Goal: Check status: Check status

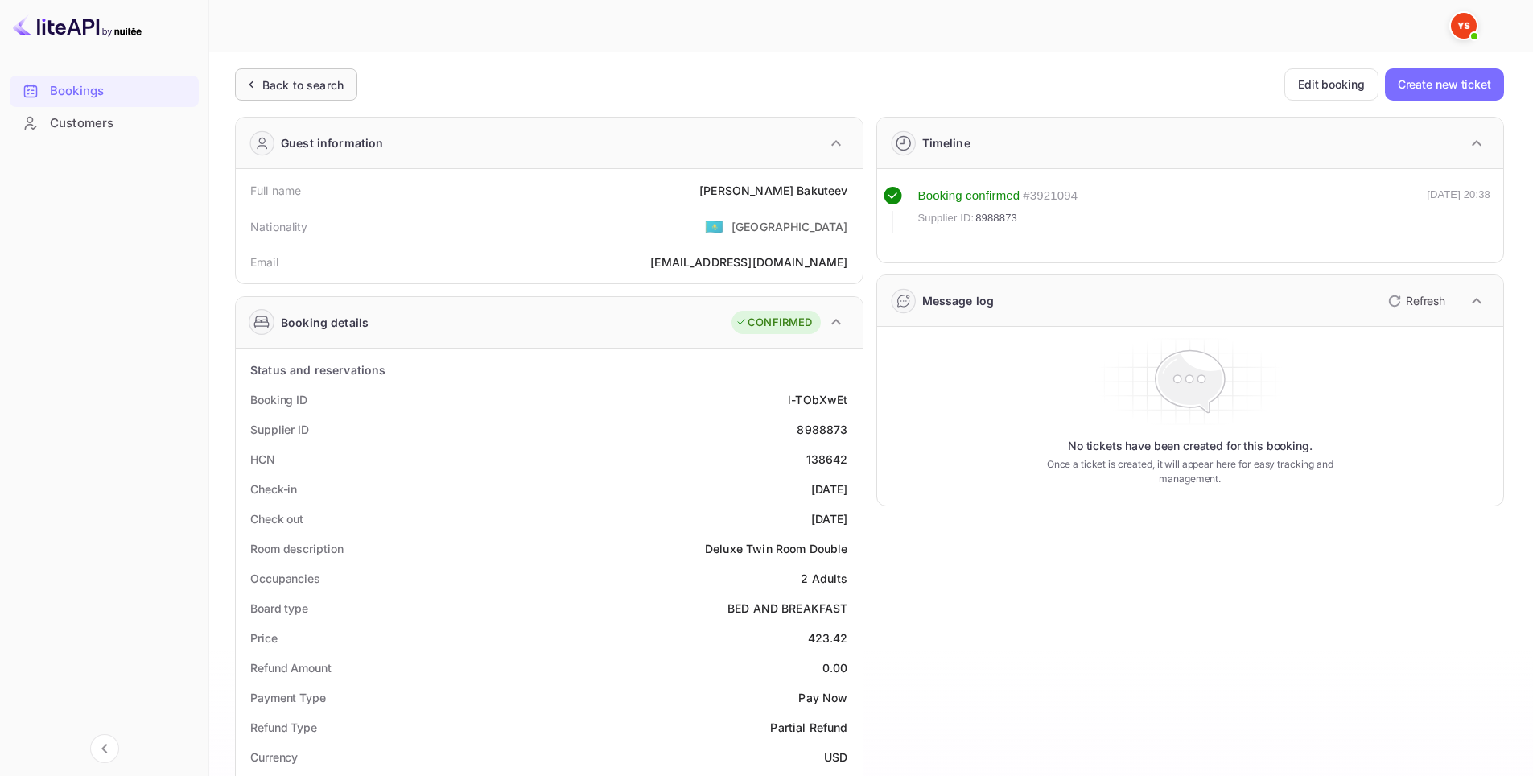
click at [286, 82] on div "Back to search" at bounding box center [302, 84] width 81 height 17
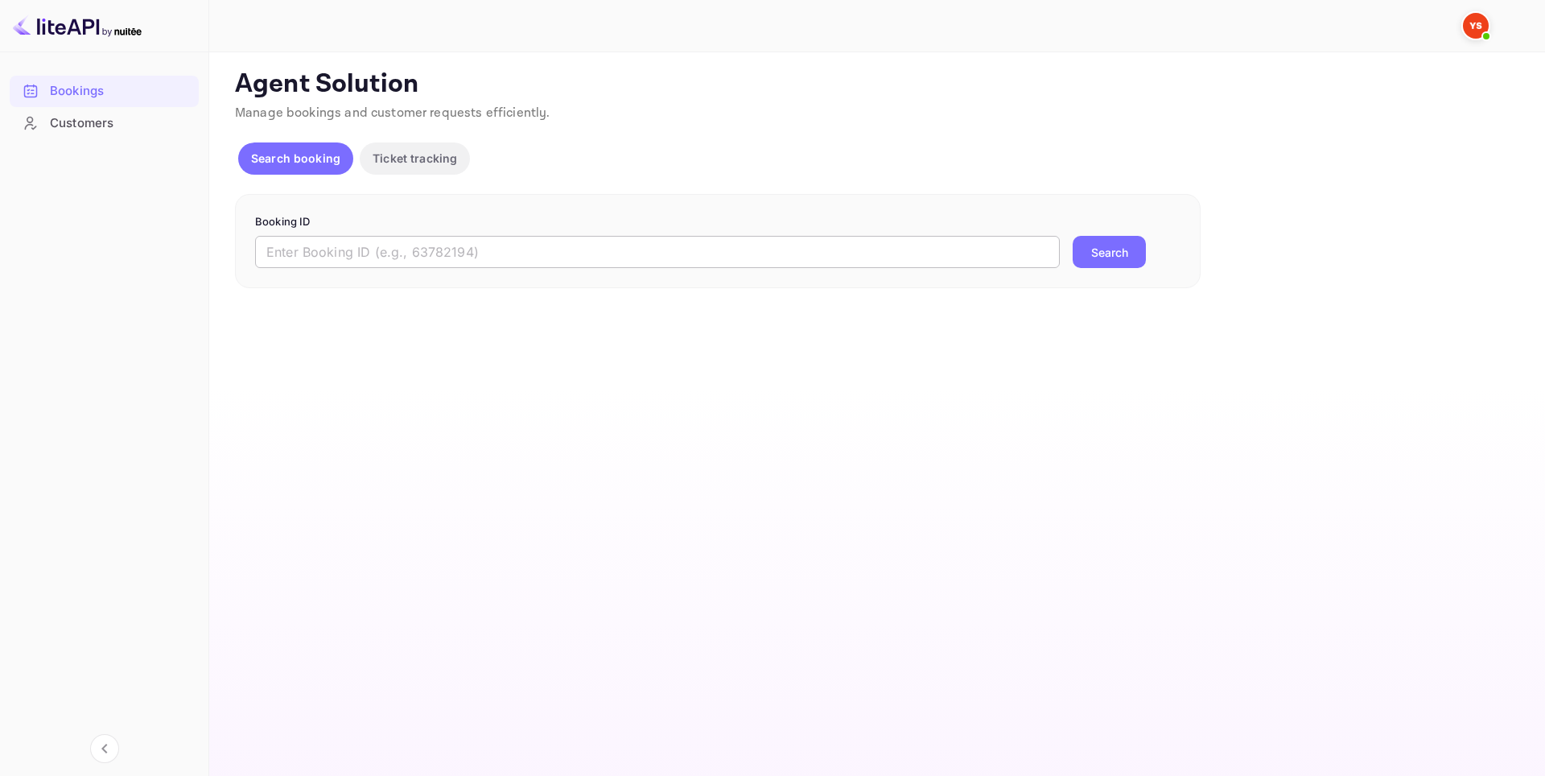
click at [435, 250] on input "text" at bounding box center [657, 252] width 805 height 32
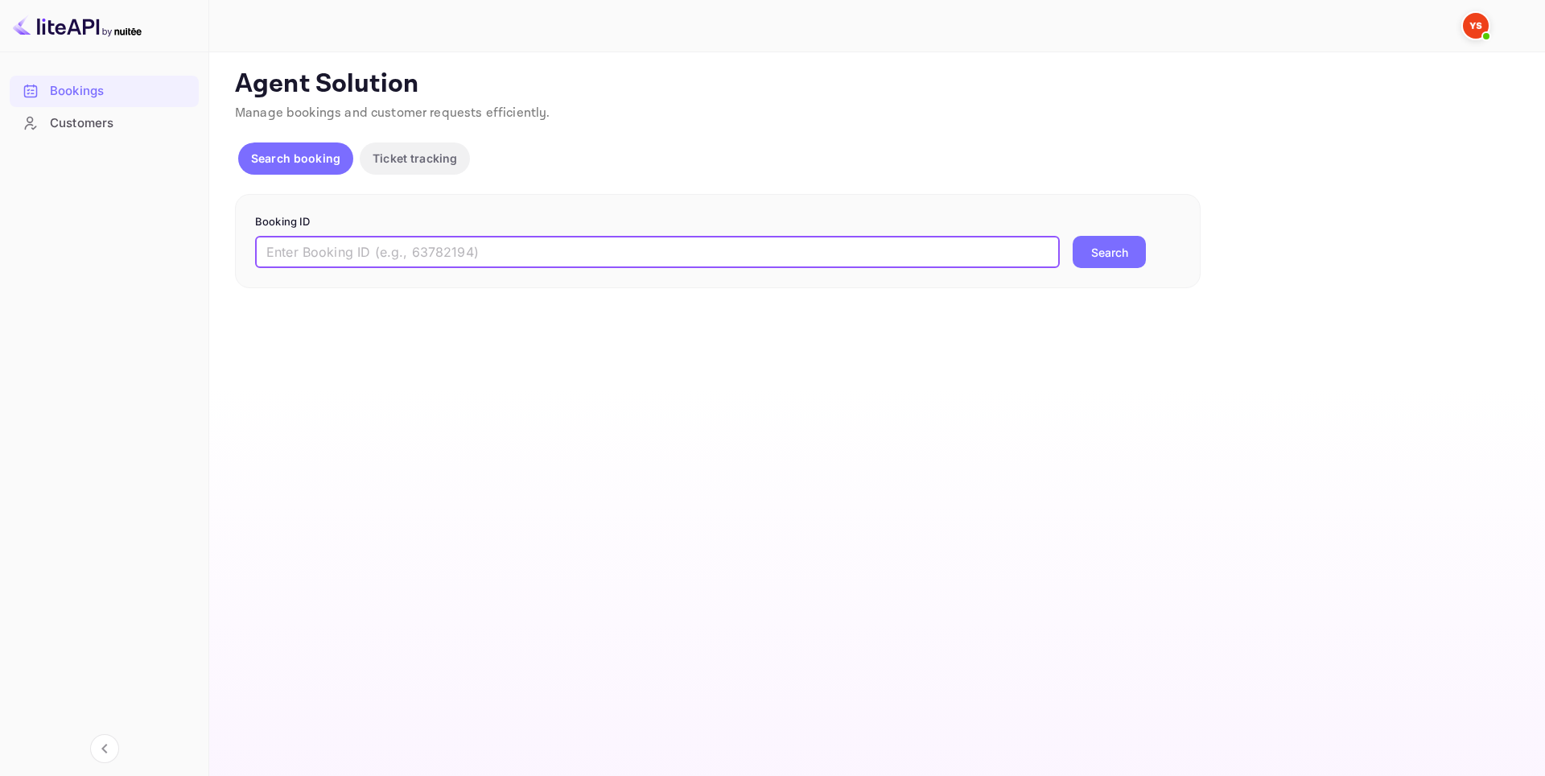
paste input "9215240"
type input "9215240"
click at [1108, 247] on button "Search" at bounding box center [1109, 252] width 73 height 32
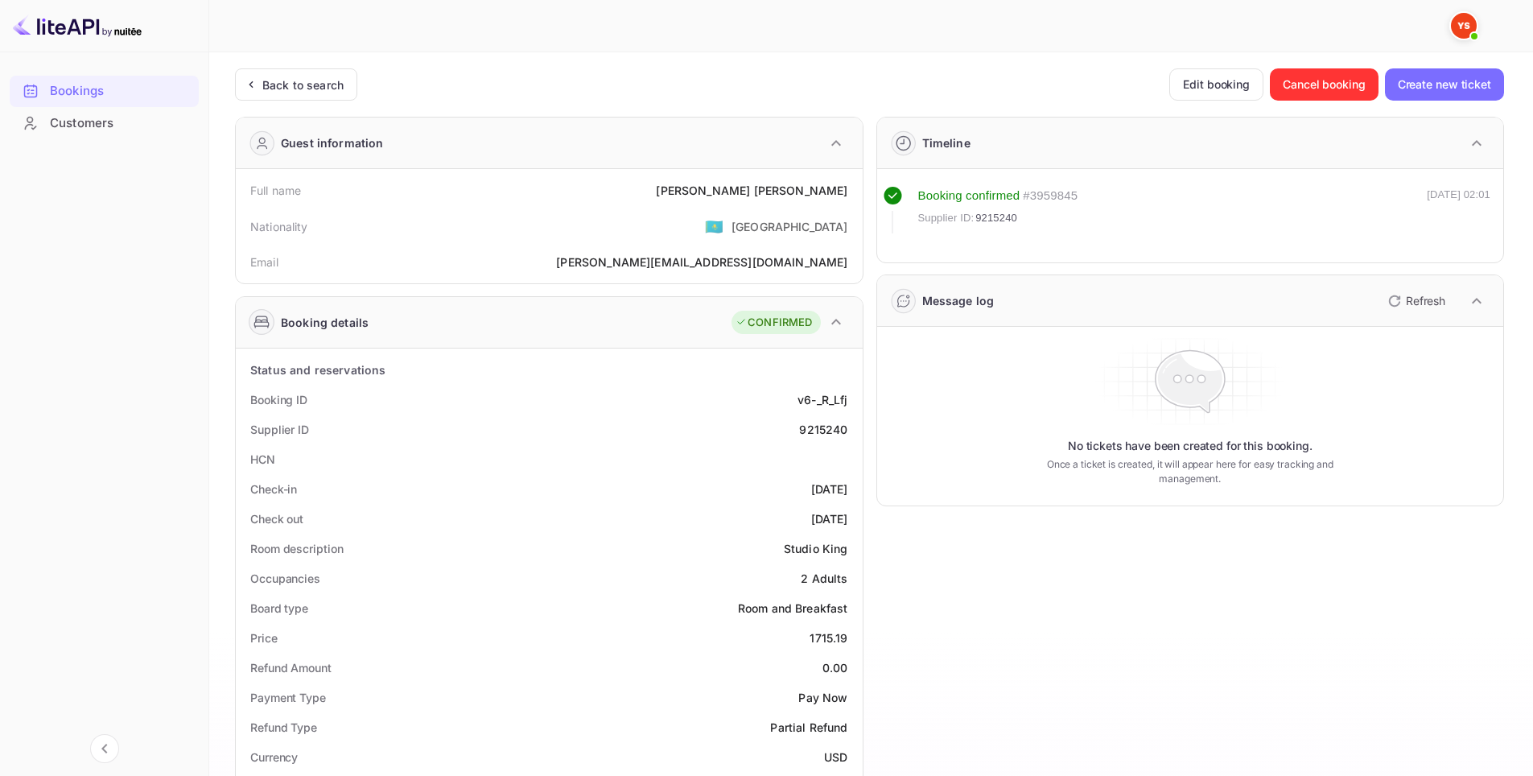
click at [719, 551] on div "Room description Studio King" at bounding box center [549, 549] width 614 height 30
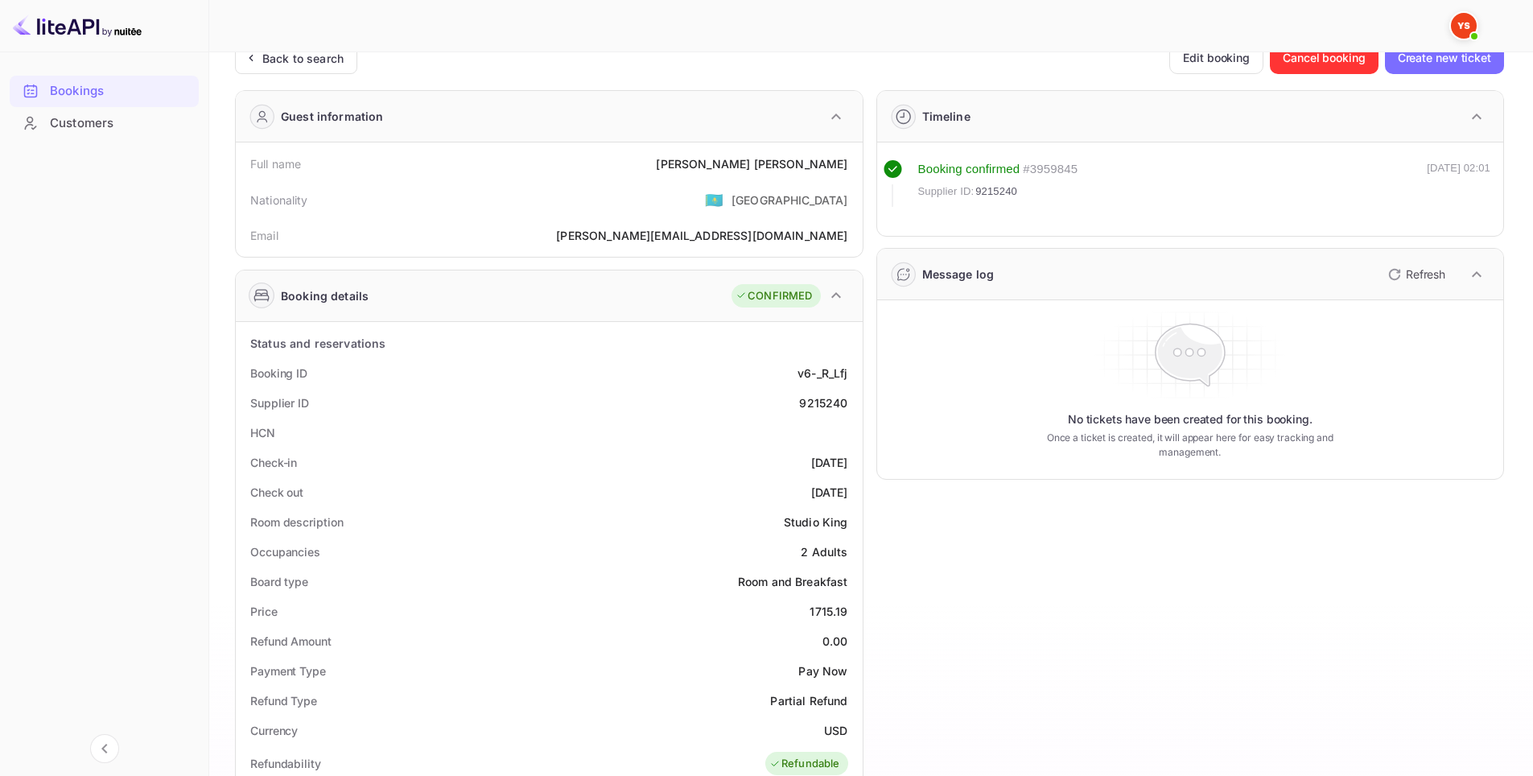
scroll to position [161, 0]
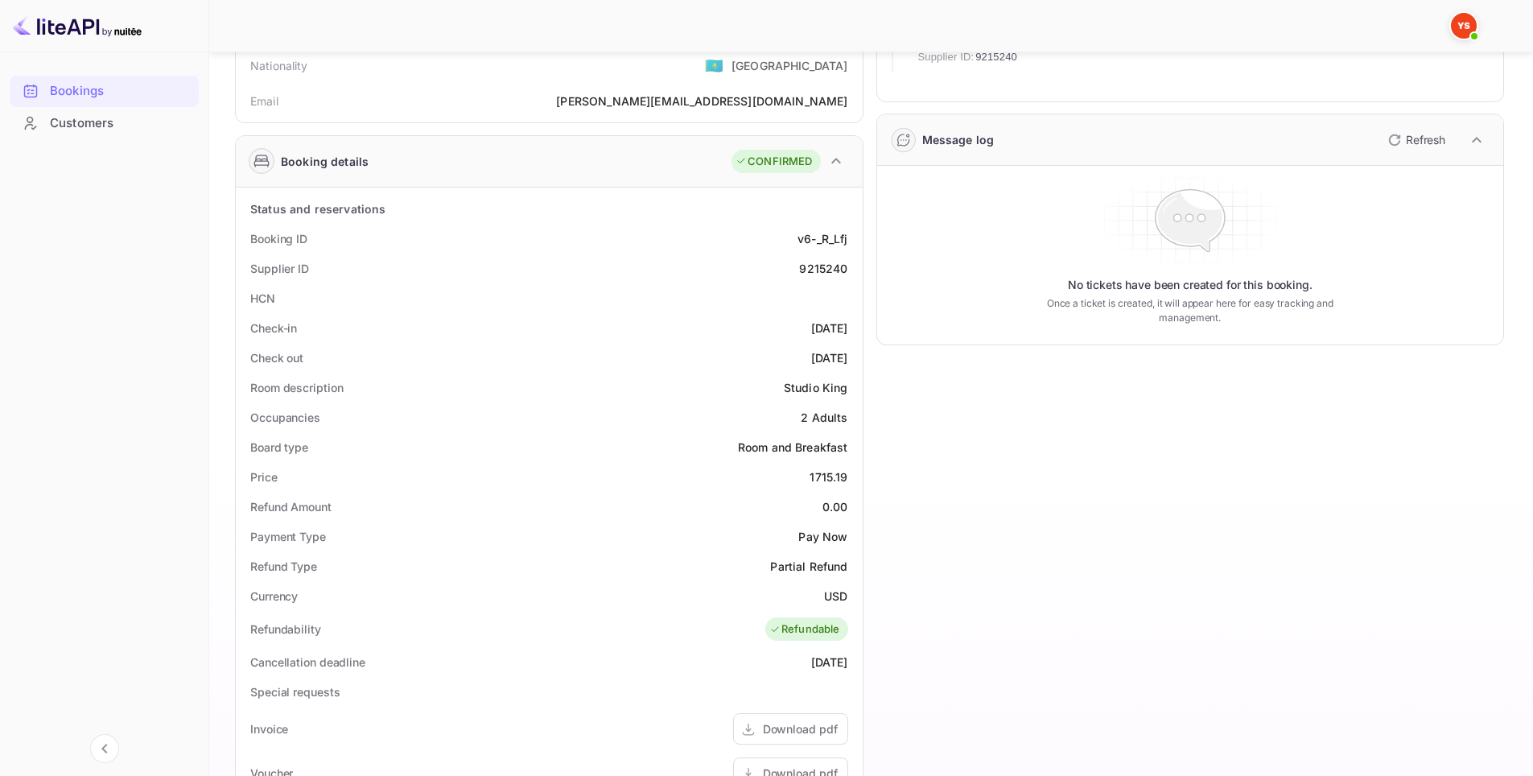
click at [1024, 494] on div "Timeline Booking confirmed # 3959845 Supplier ID: 9215240 [DATE] 02:01 Message …" at bounding box center [1184, 529] width 641 height 1173
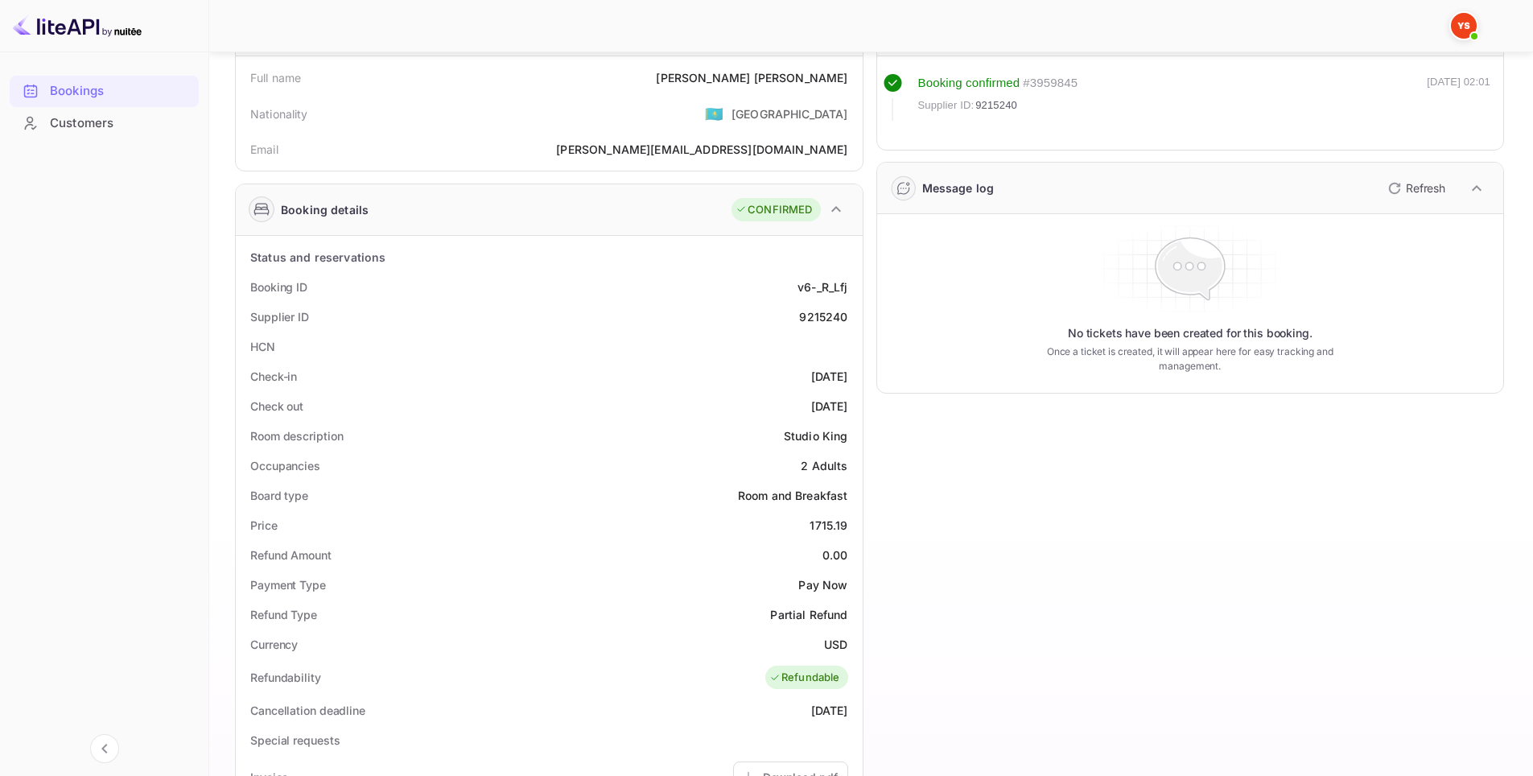
scroll to position [118, 0]
